Goal: Obtain resource: Download file/media

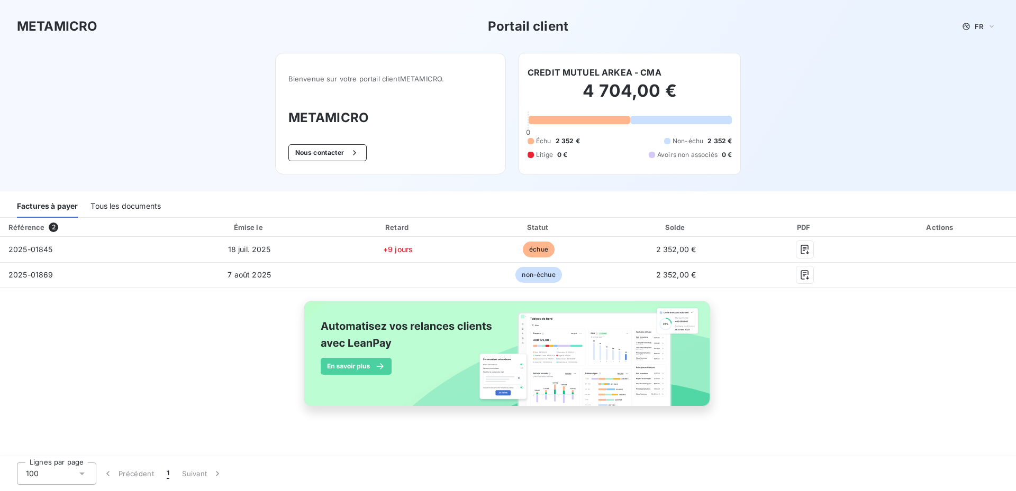
click at [108, 208] on div "Tous les documents" at bounding box center [125, 207] width 70 height 22
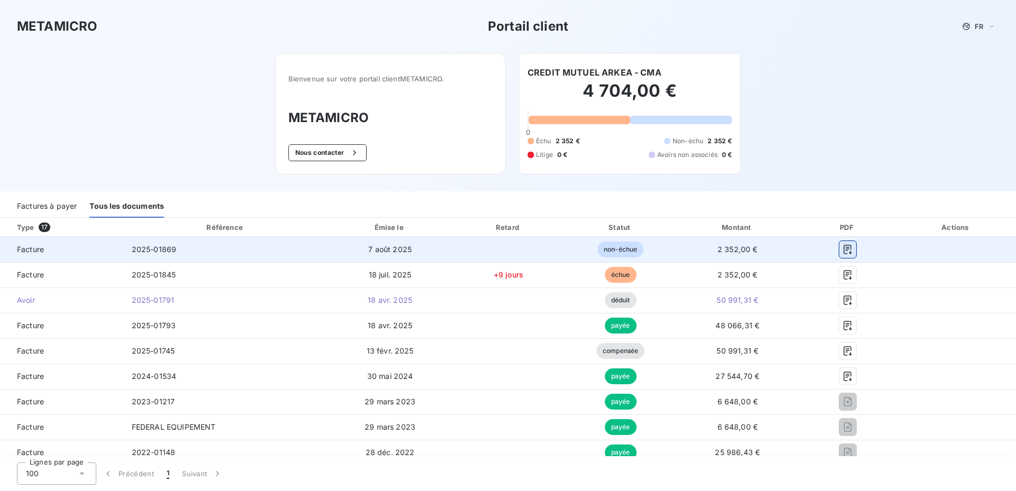
click at [842, 252] on icon "button" at bounding box center [847, 249] width 11 height 11
click at [845, 248] on icon "button" at bounding box center [847, 249] width 11 height 11
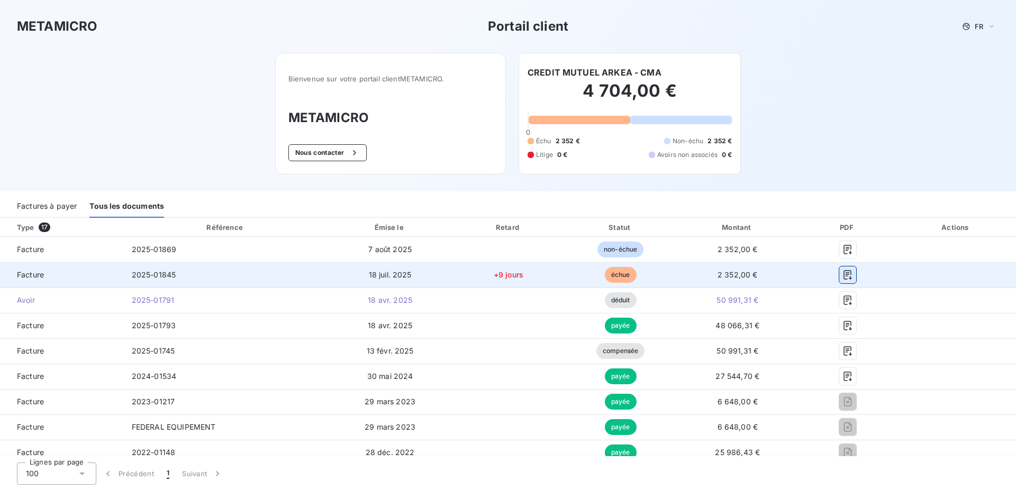
click at [842, 276] on icon "button" at bounding box center [847, 275] width 11 height 11
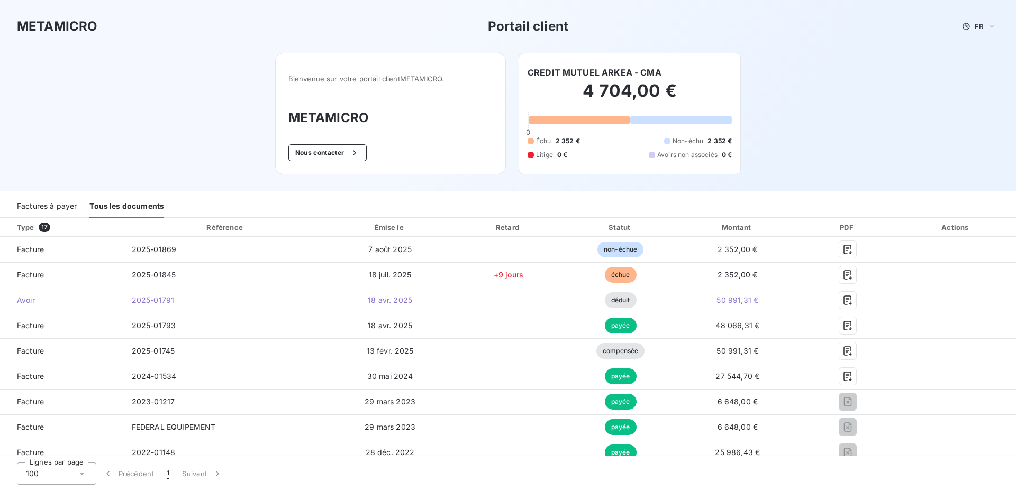
click at [614, 94] on h2 "4 704,00 €" at bounding box center [629, 96] width 204 height 32
click at [615, 94] on h2 "4 704,00 €" at bounding box center [629, 96] width 204 height 32
click at [607, 83] on h2 "4 704,00 €" at bounding box center [629, 96] width 204 height 32
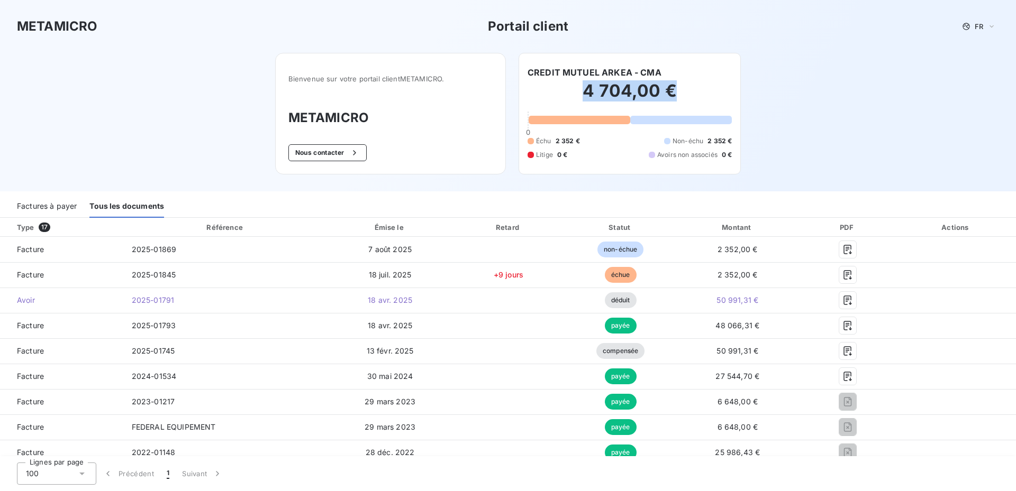
click at [607, 83] on h2 "4 704,00 €" at bounding box center [629, 96] width 204 height 32
